Goal: Information Seeking & Learning: Learn about a topic

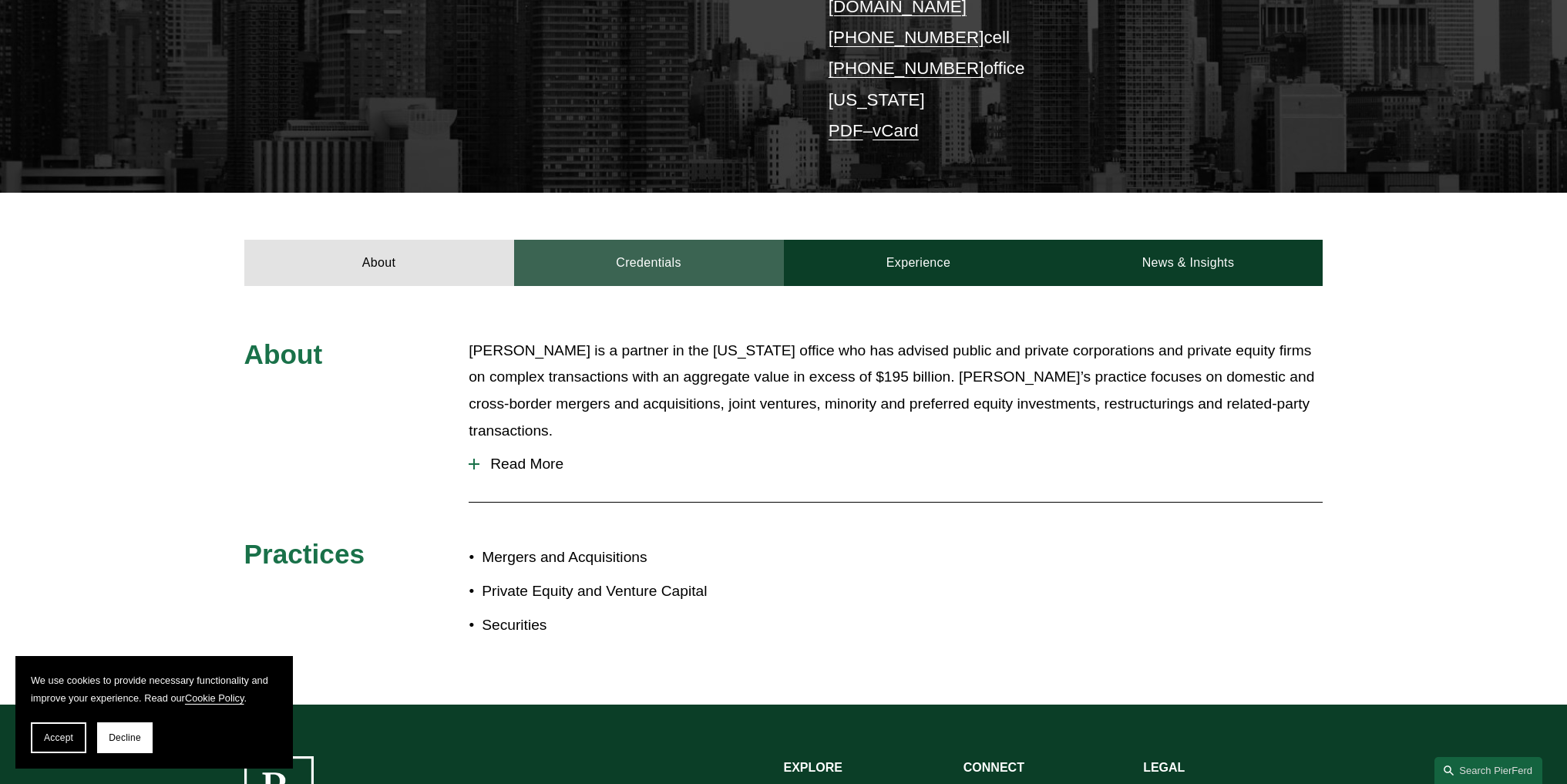
scroll to position [386, 0]
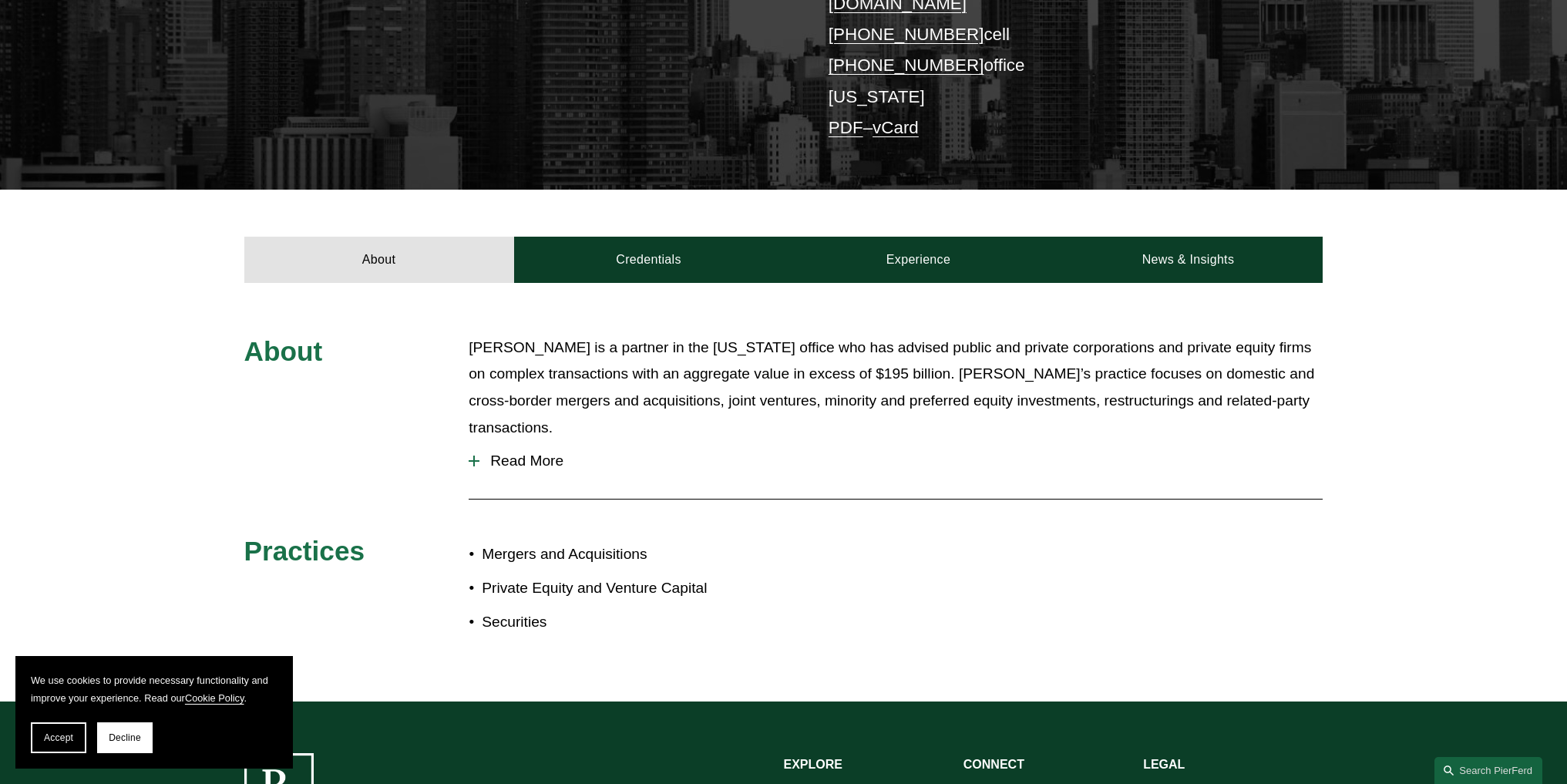
click at [545, 453] on span "Read More" at bounding box center [901, 461] width 844 height 17
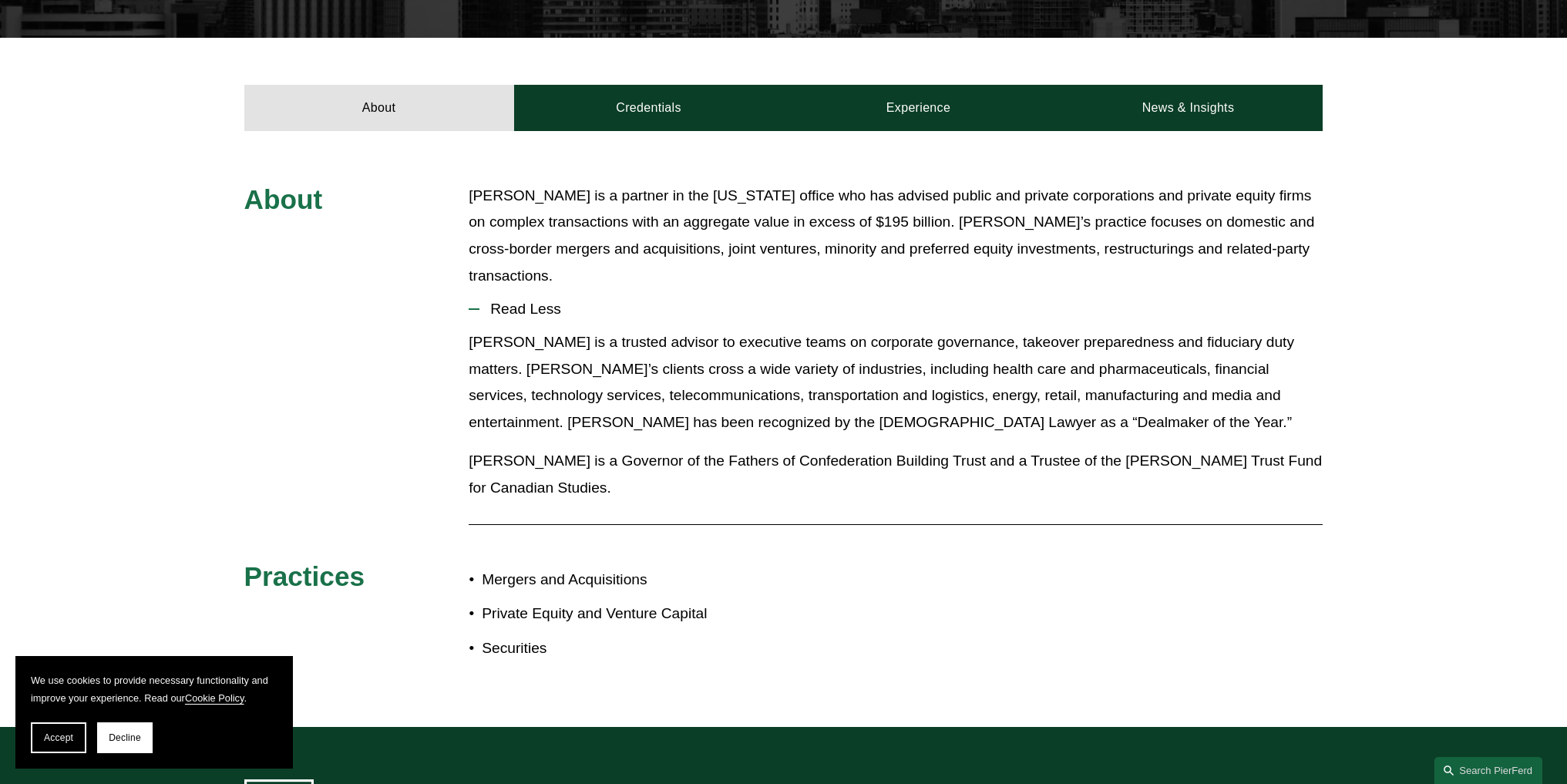
scroll to position [540, 0]
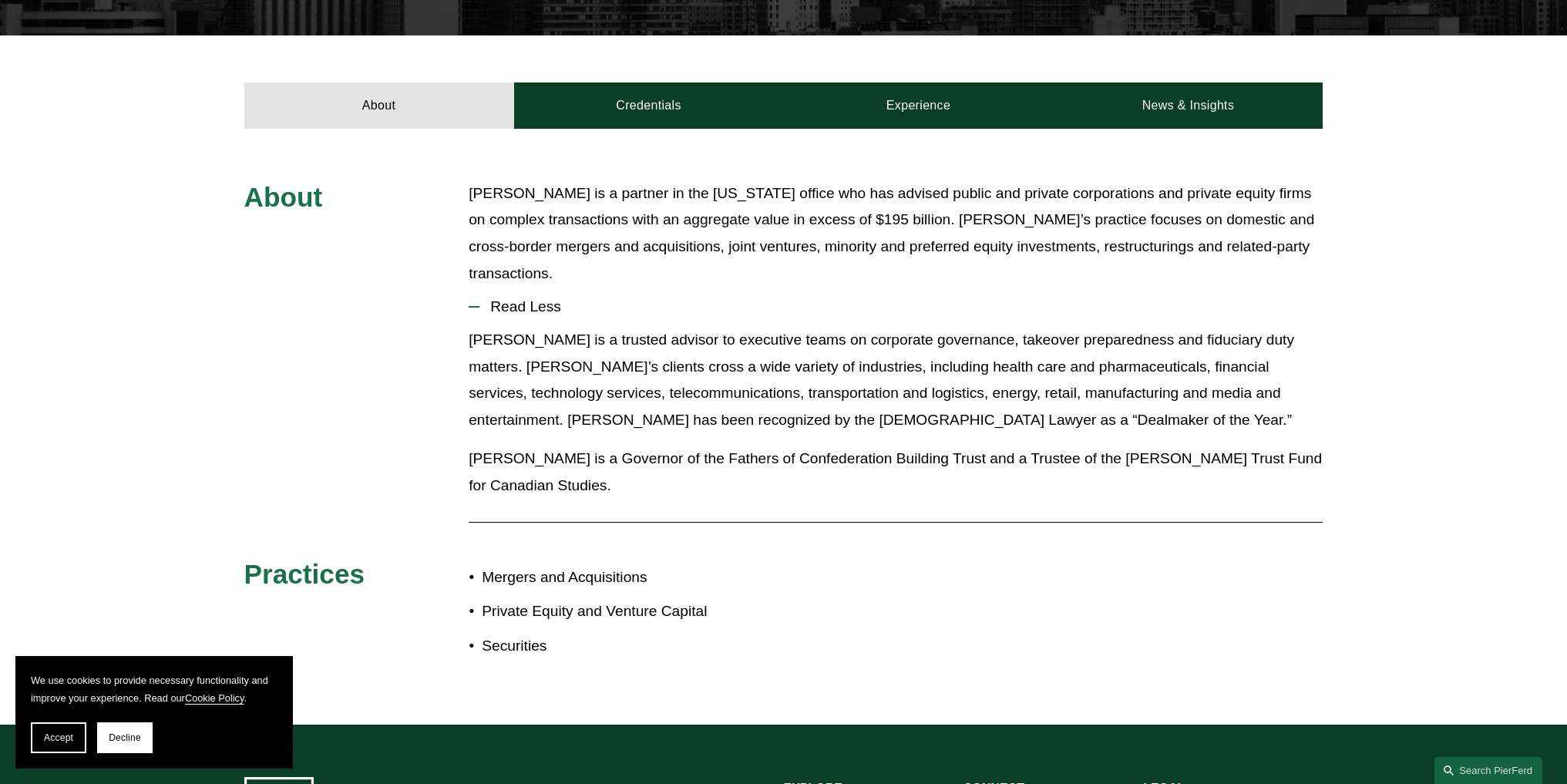
click at [604, 386] on p "[PERSON_NAME] is a trusted advisor to executive teams on corporate governance, …" at bounding box center [895, 380] width 854 height 107
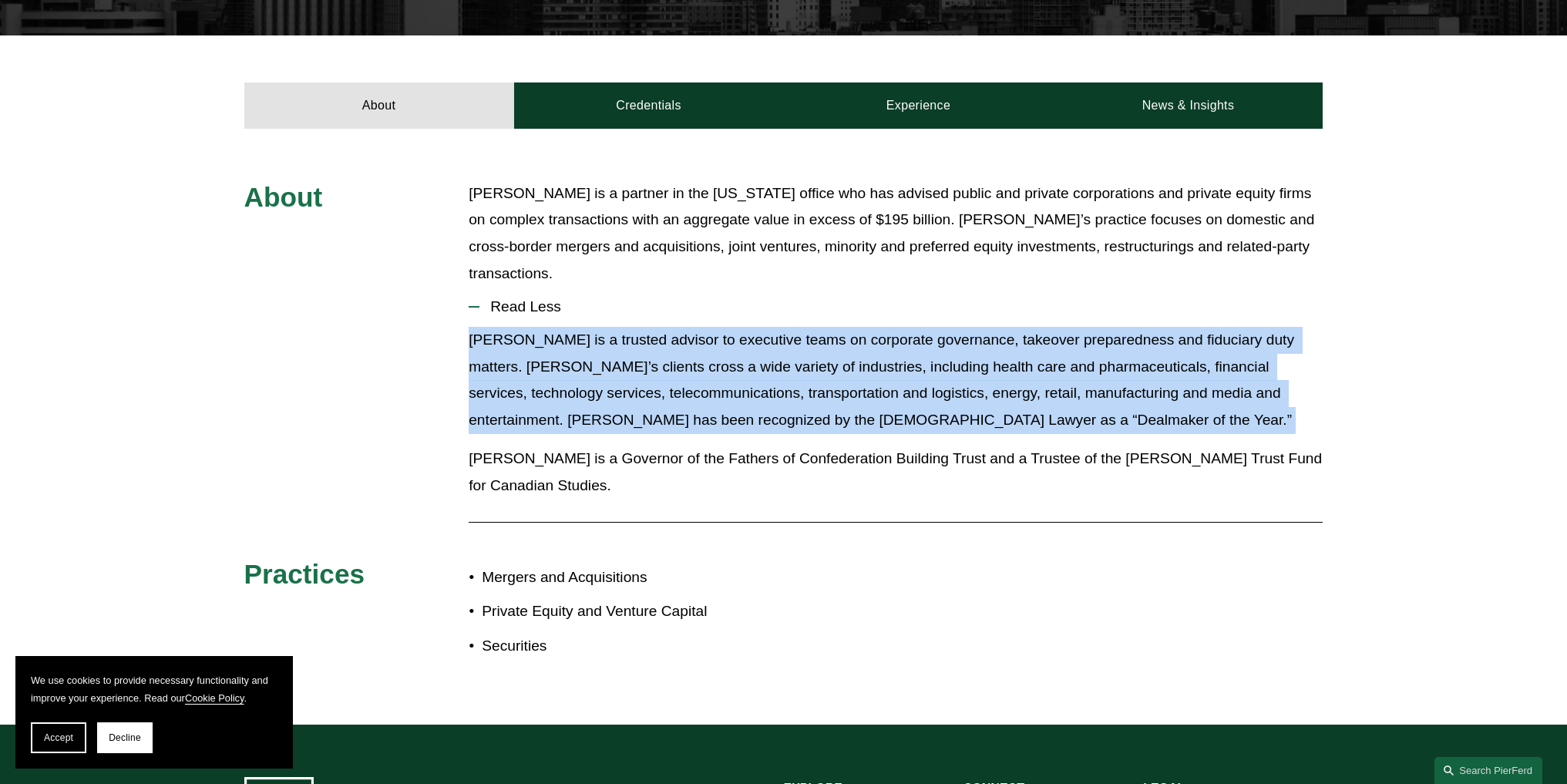
click at [604, 386] on p "[PERSON_NAME] is a trusted advisor to executive teams on corporate governance, …" at bounding box center [895, 380] width 854 height 107
click at [607, 372] on p "[PERSON_NAME] is a trusted advisor to executive teams on corporate governance, …" at bounding box center [895, 380] width 854 height 107
click at [551, 327] on p "[PERSON_NAME] is a trusted advisor to executive teams on corporate governance, …" at bounding box center [895, 380] width 854 height 107
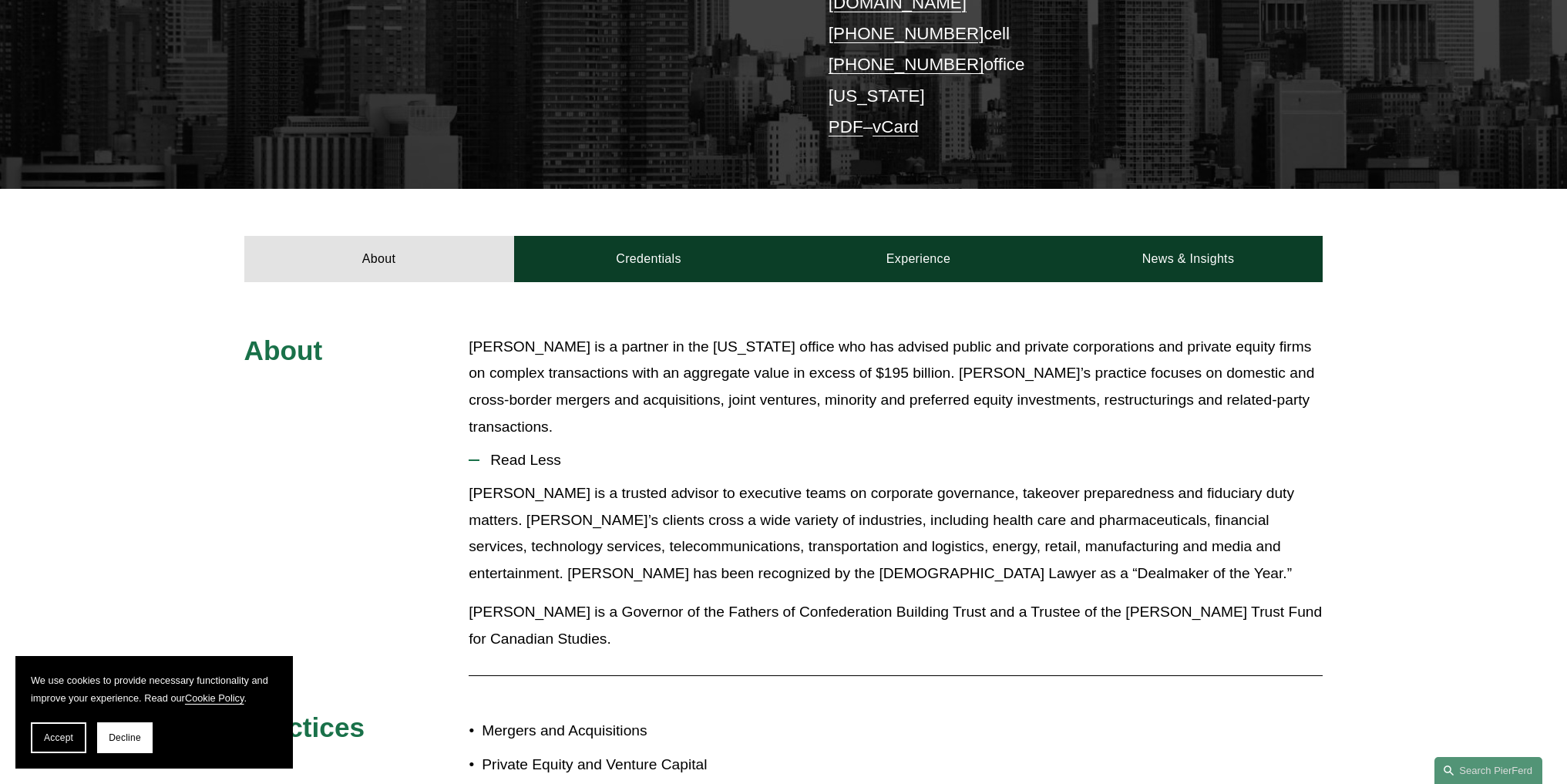
scroll to position [231, 0]
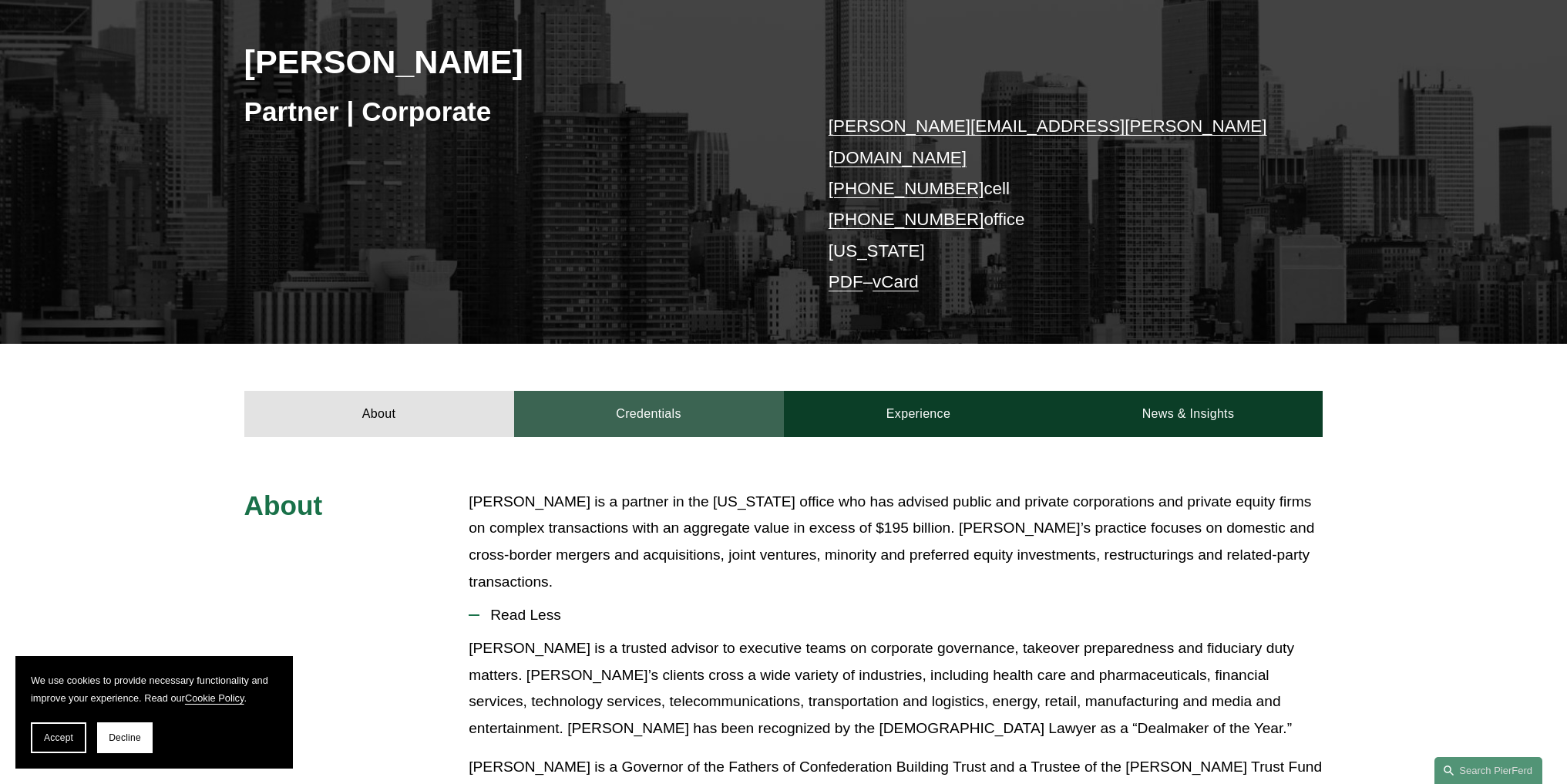
click at [645, 391] on link "Credentials" at bounding box center [648, 414] width 269 height 46
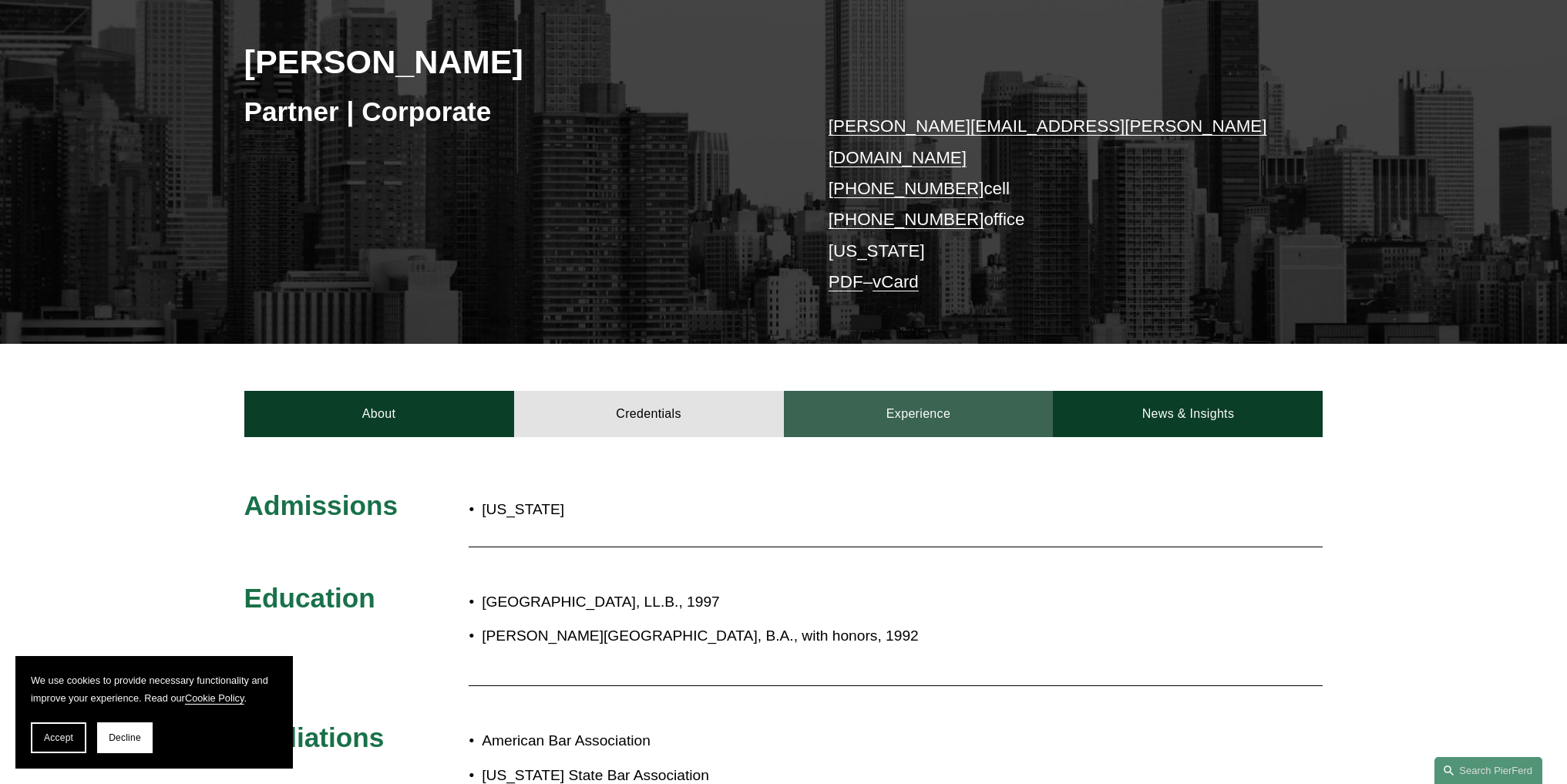
click at [864, 391] on link "Experience" at bounding box center [919, 414] width 269 height 46
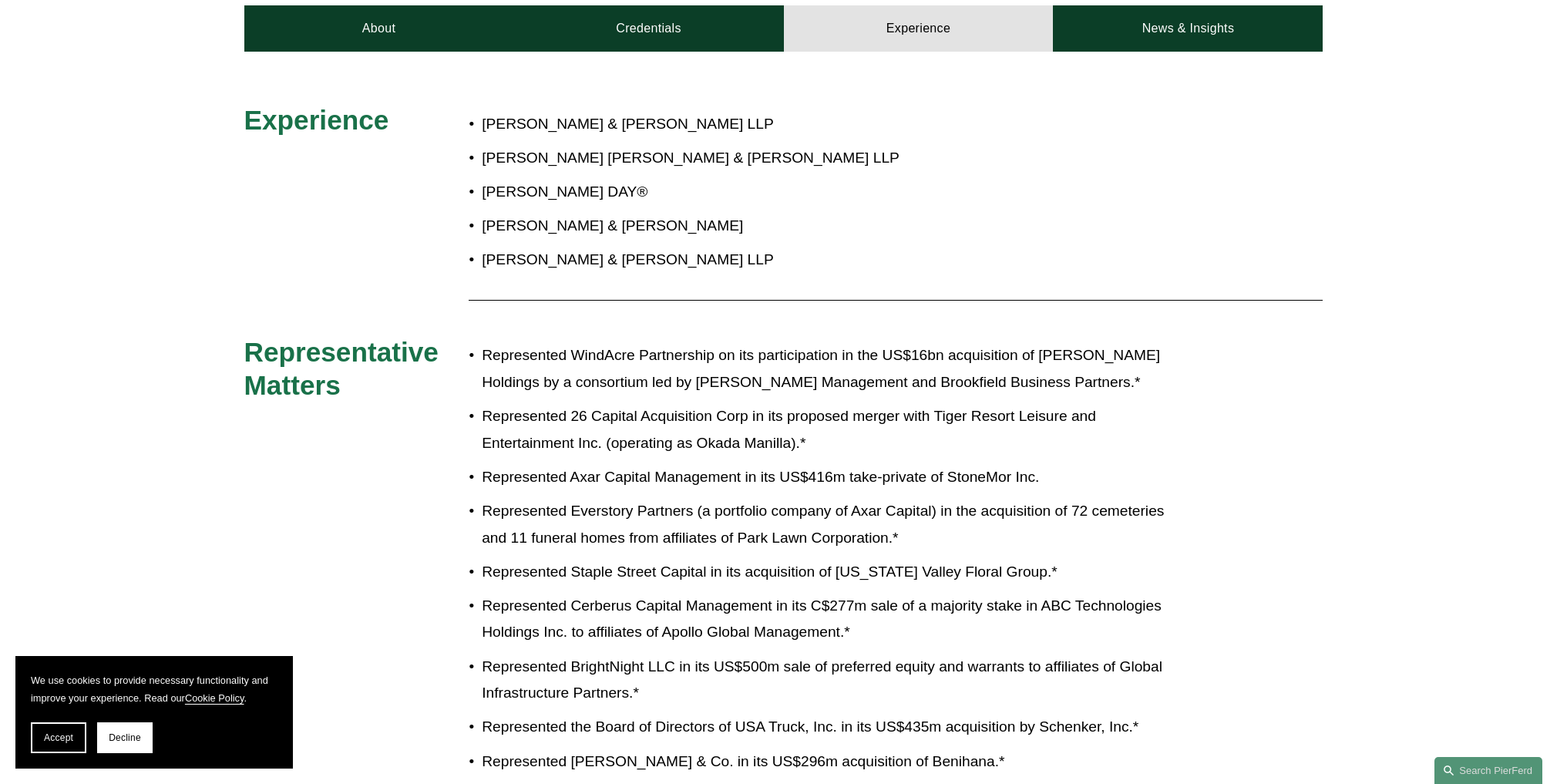
scroll to position [386, 0]
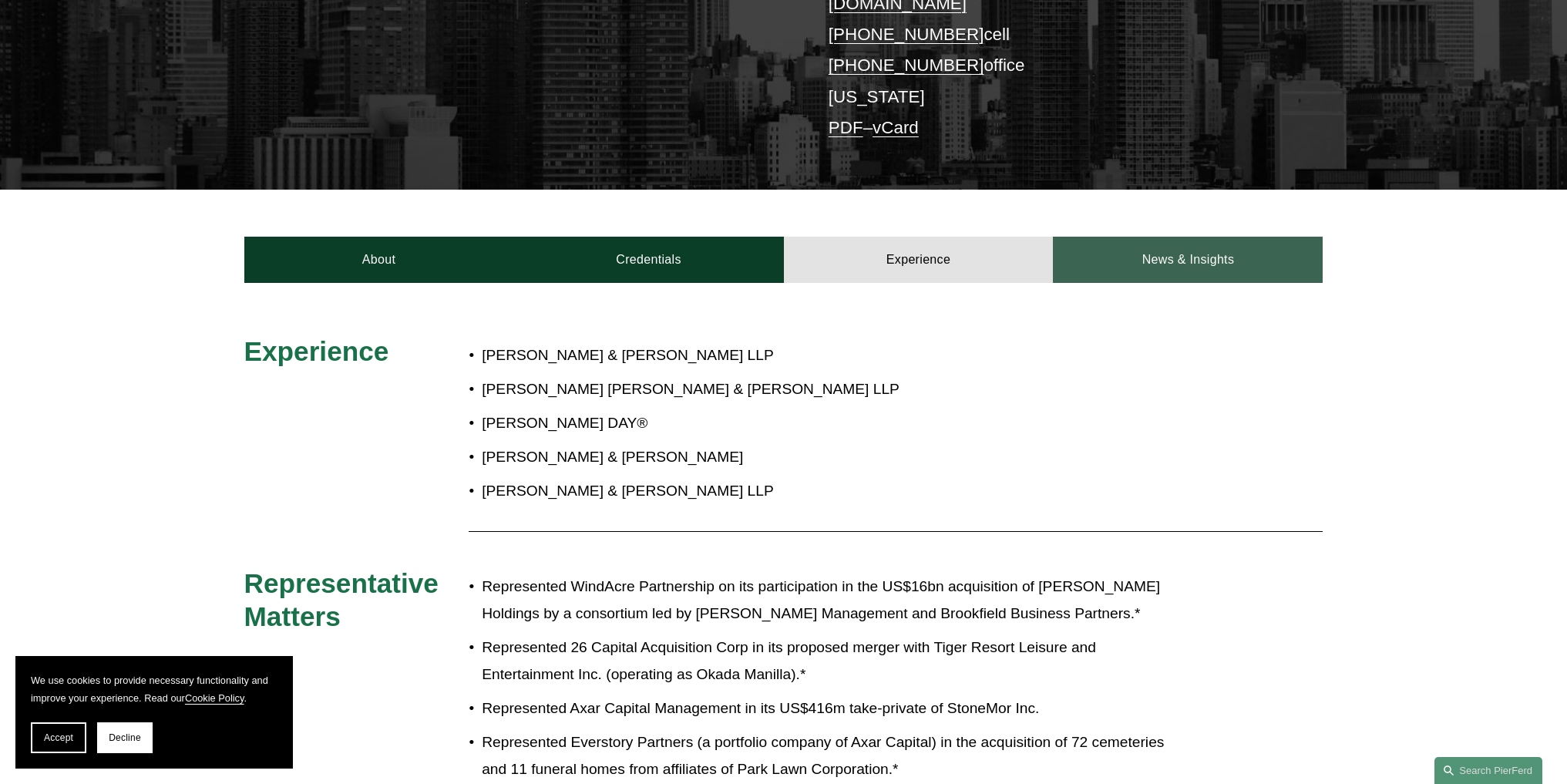
click at [1155, 237] on link "News & Insights" at bounding box center [1187, 260] width 269 height 46
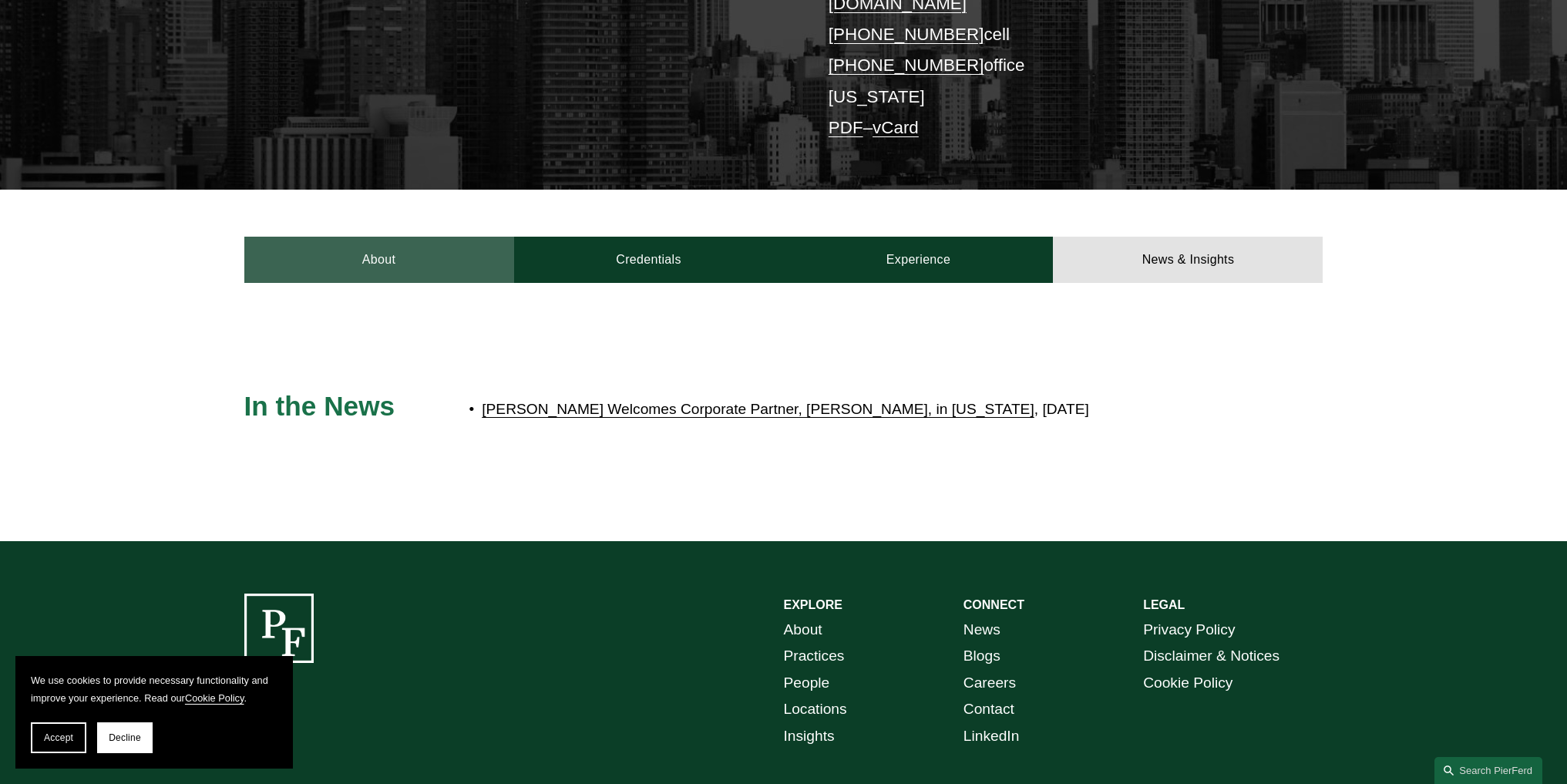
click at [343, 241] on link "About" at bounding box center [379, 260] width 269 height 46
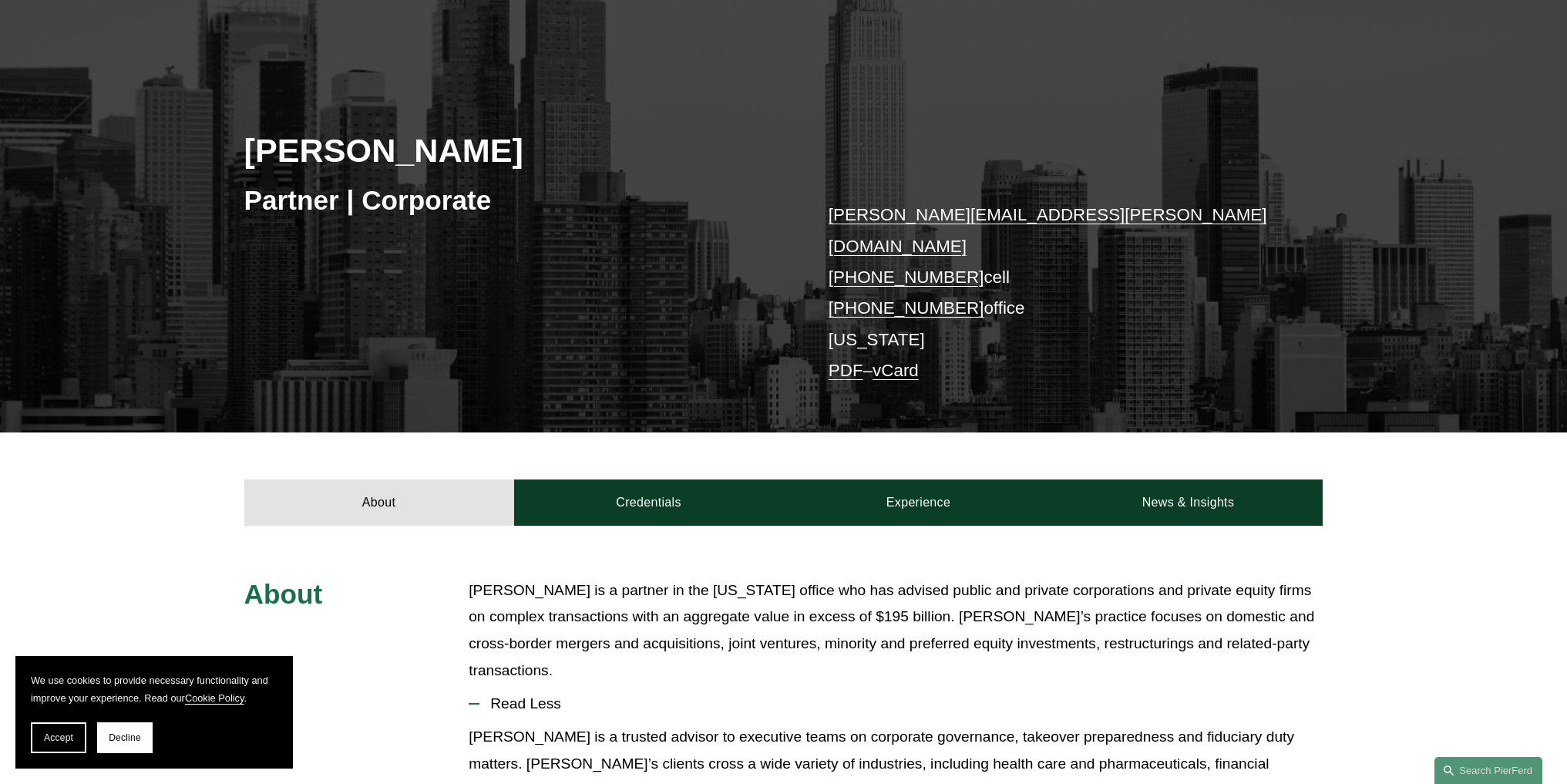
scroll to position [0, 0]
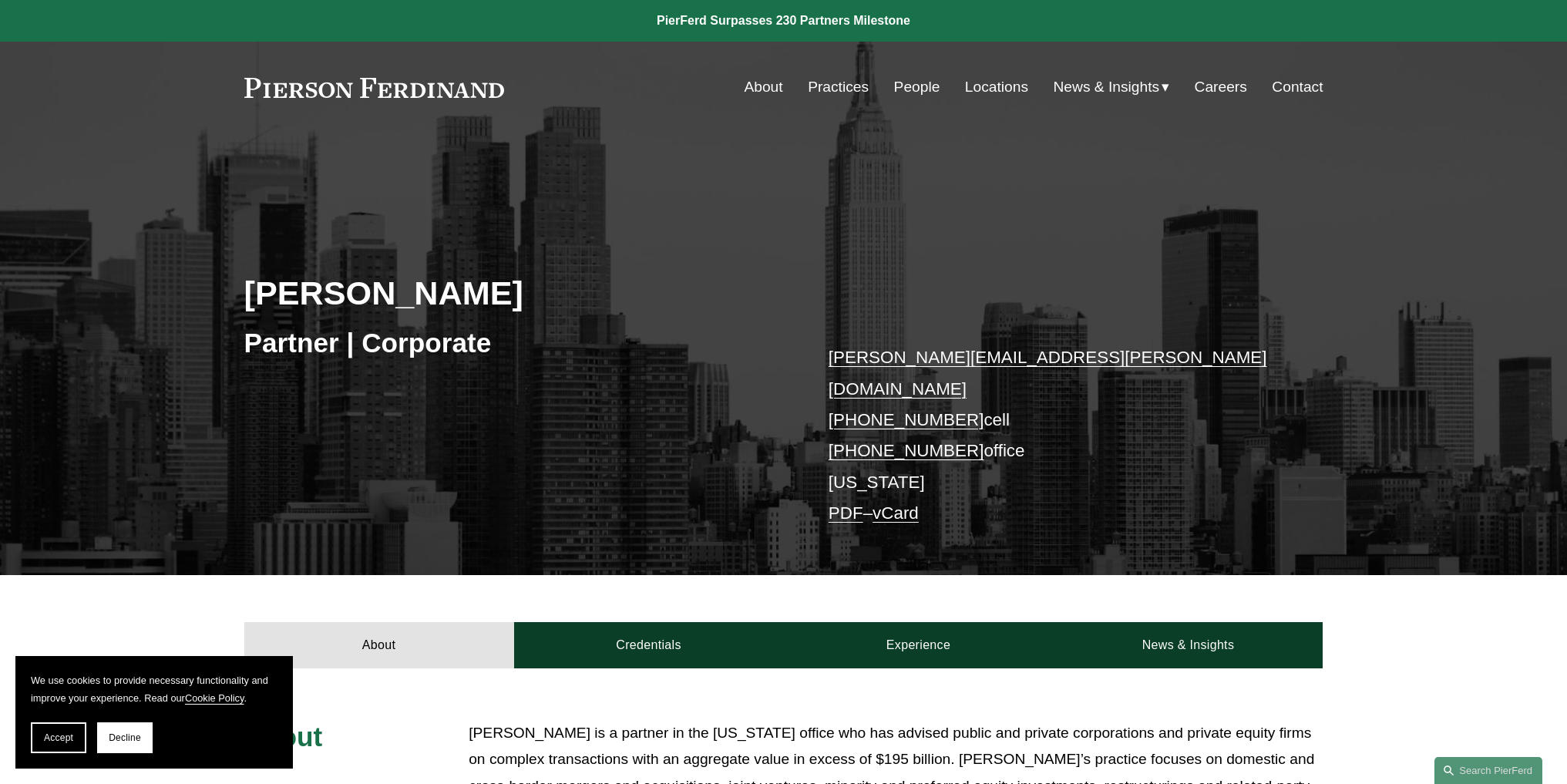
click at [915, 88] on link "People" at bounding box center [918, 87] width 46 height 29
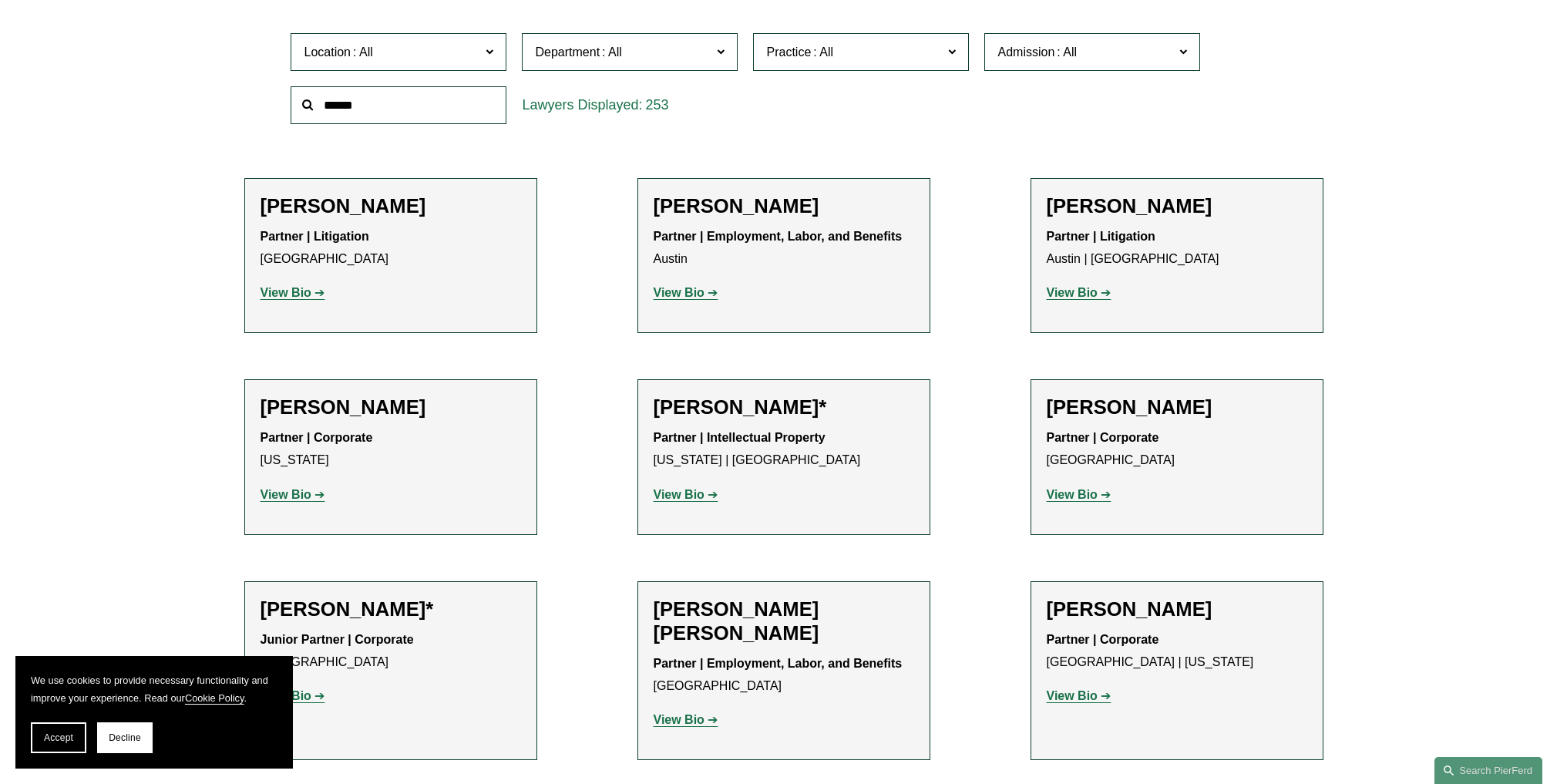
scroll to position [848, 0]
